Goal: Find specific page/section: Find specific page/section

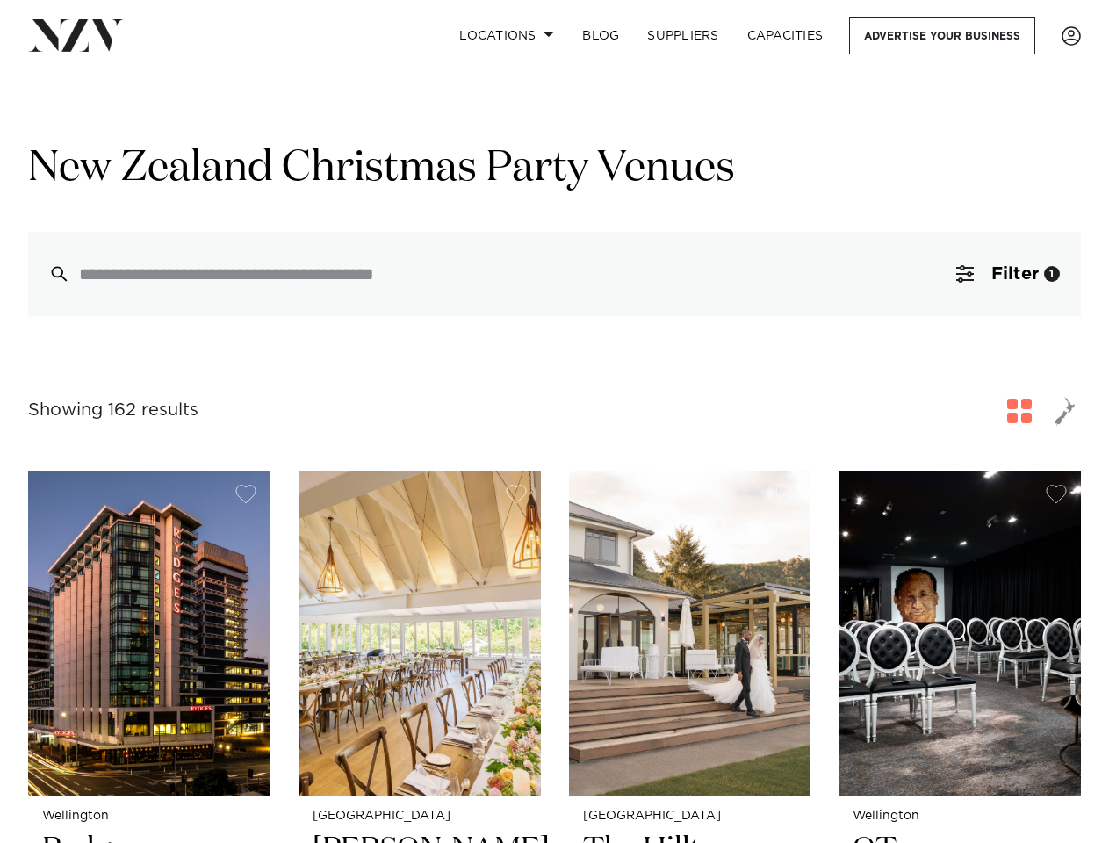
click at [554, 421] on div "Showing 162 results for New Zealand Christmas Party Venues" at bounding box center [554, 411] width 1053 height 32
click at [506, 35] on link "Locations" at bounding box center [506, 36] width 123 height 38
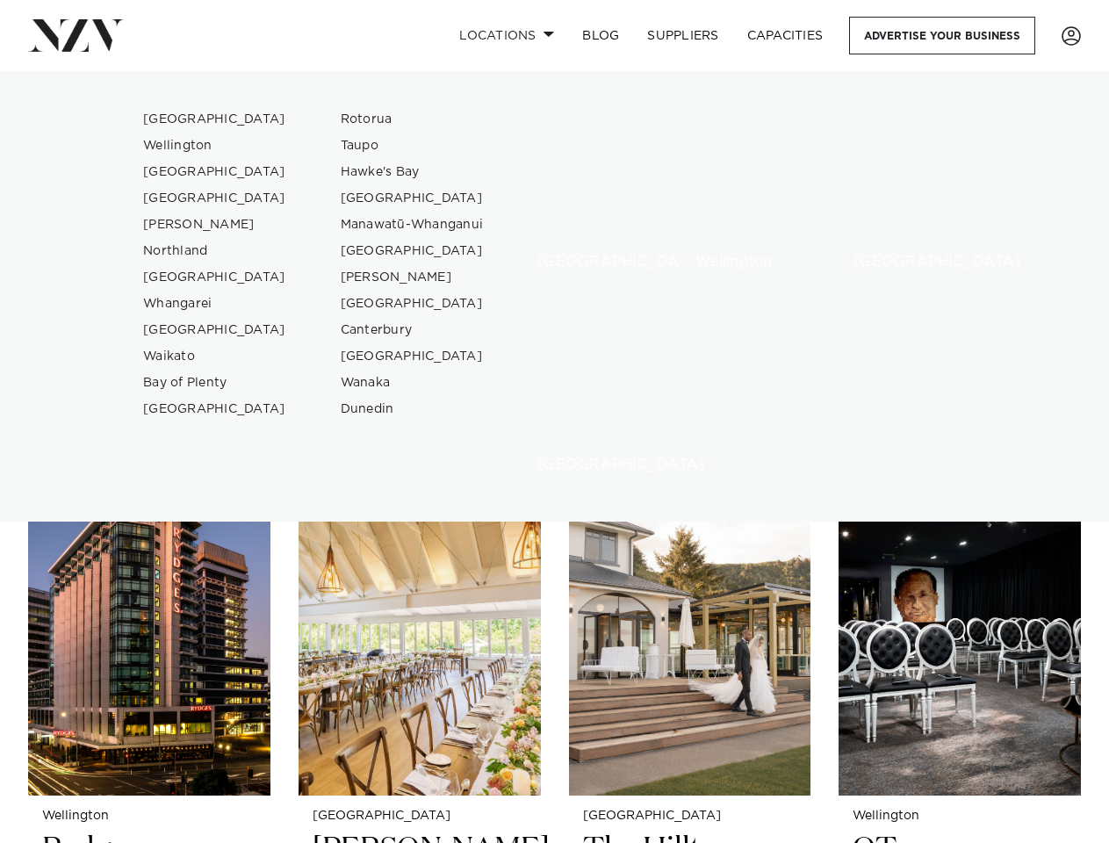
click at [554, 275] on div "[GEOGRAPHIC_DATA]" at bounding box center [589, 194] width 132 height 176
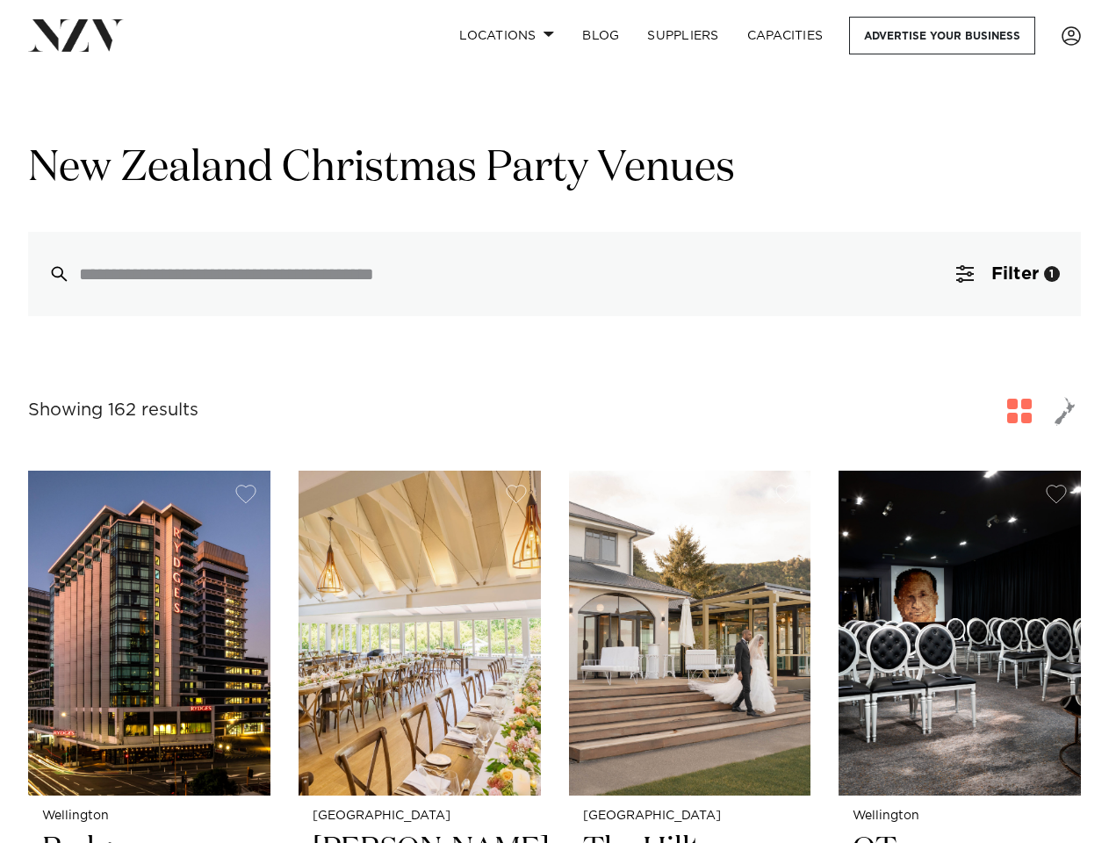
click at [1007, 275] on span "Filter" at bounding box center [1014, 274] width 47 height 18
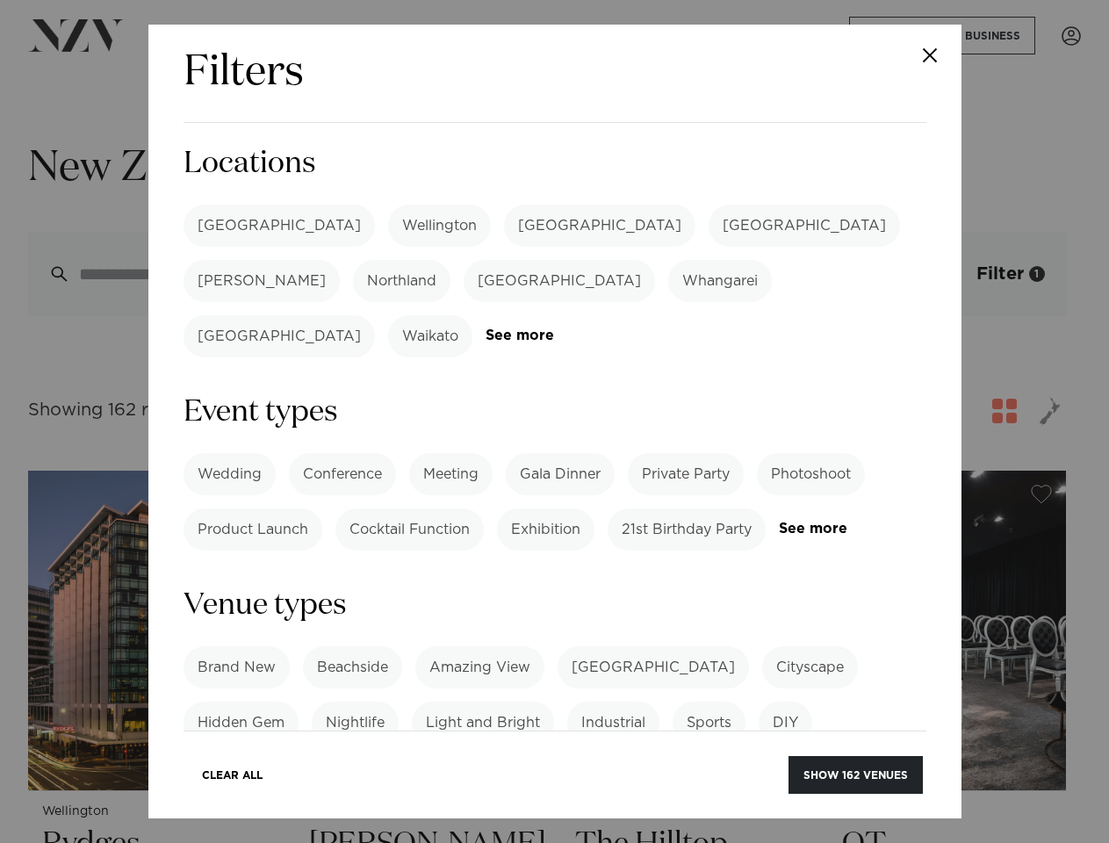
click at [1019, 413] on div "Filters Search Type Venue Supplier See more Locations [GEOGRAPHIC_DATA] [GEOGRA…" at bounding box center [554, 421] width 1109 height 843
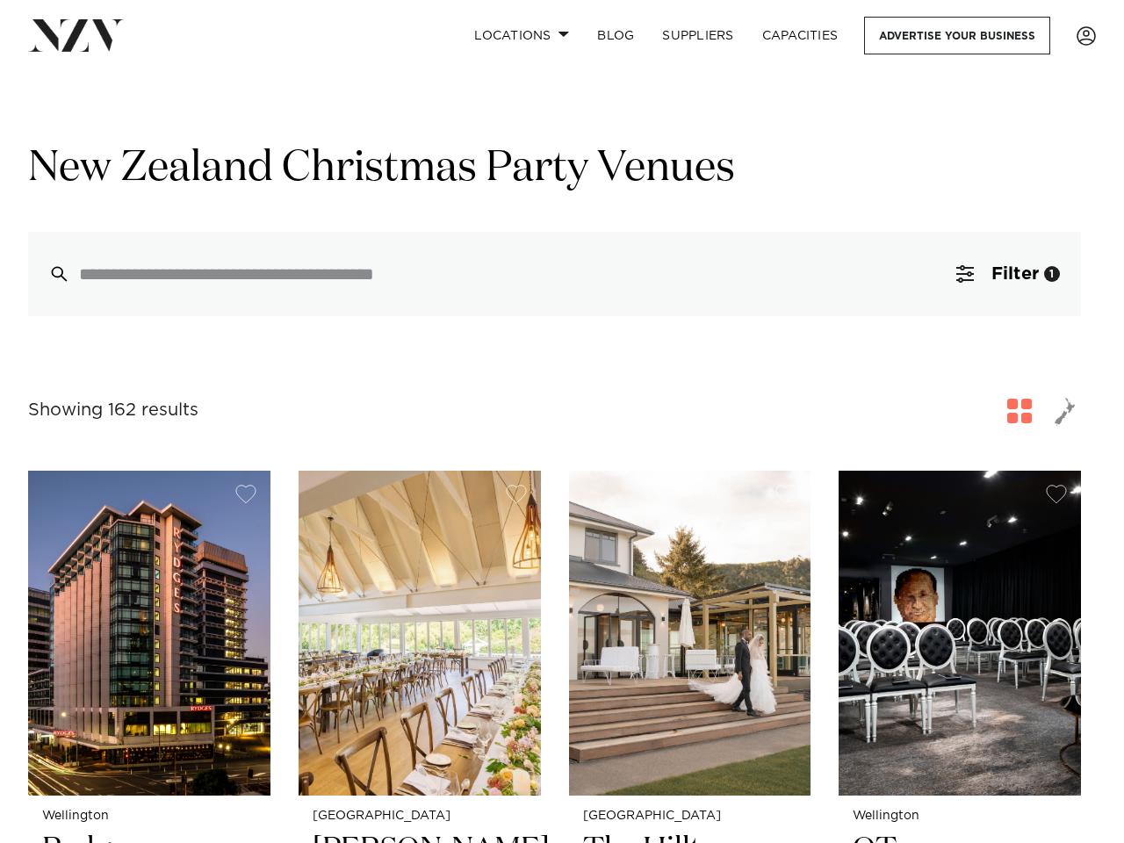
click at [1065, 413] on div at bounding box center [562, 421] width 1124 height 843
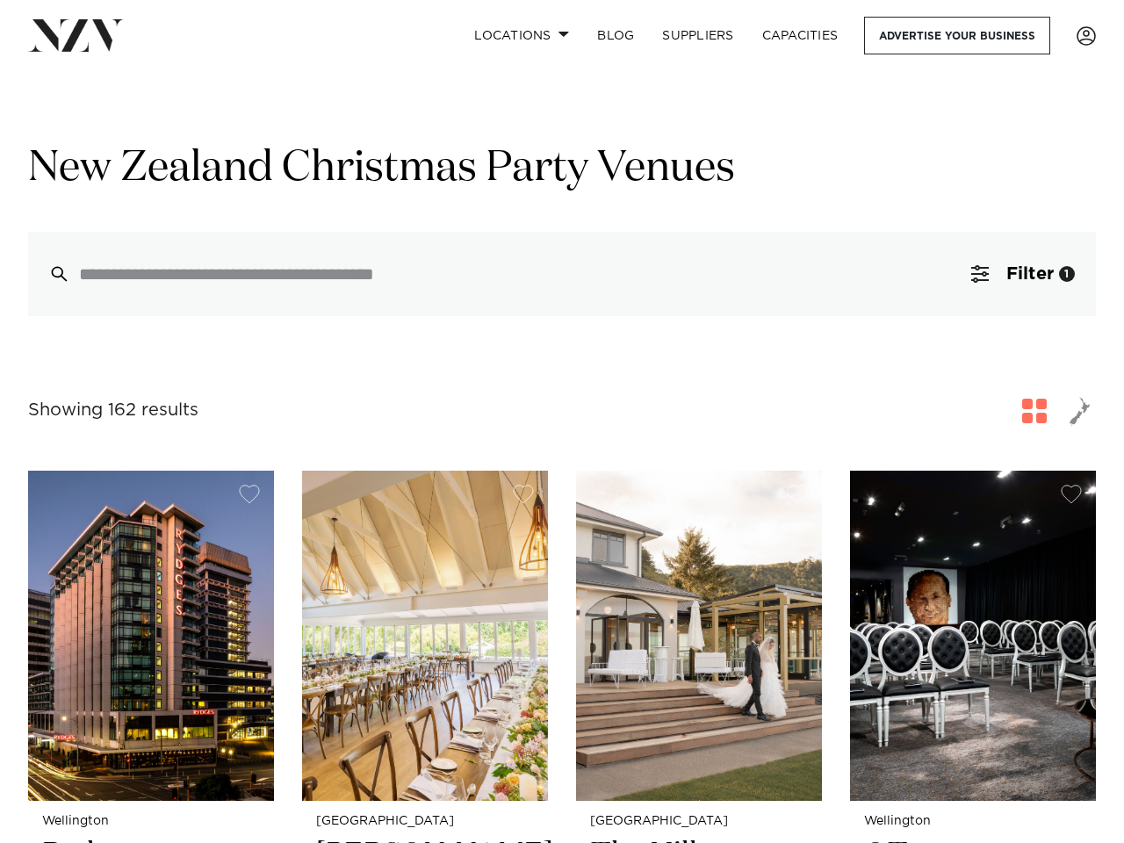
click at [246, 496] on button "button" at bounding box center [249, 494] width 21 height 19
click at [516, 496] on button "button" at bounding box center [523, 494] width 21 height 19
